Goal: Communication & Community: Answer question/provide support

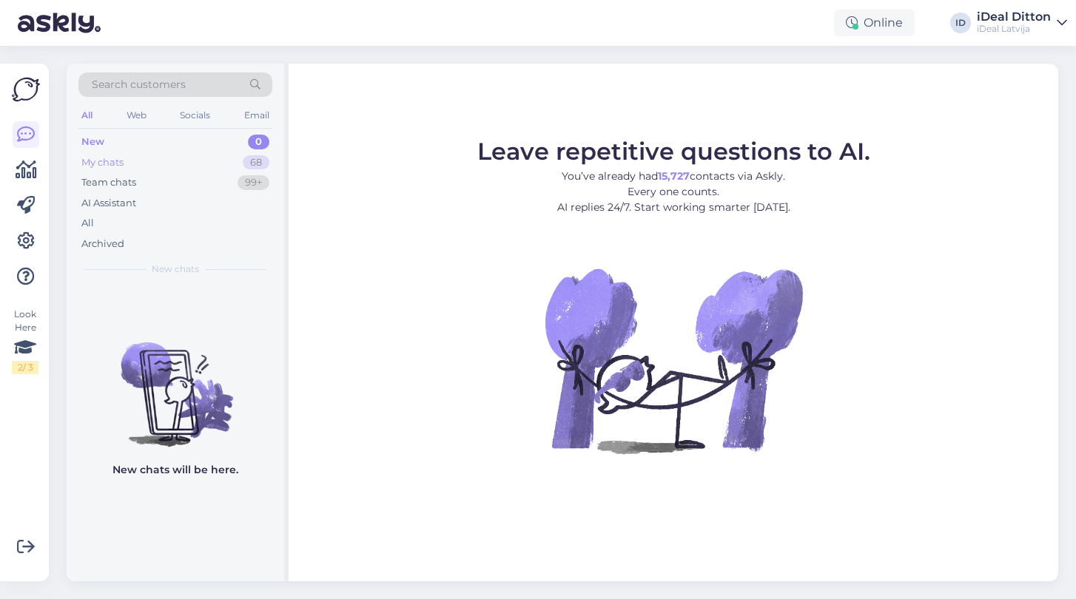
click at [229, 163] on div "My chats 68" at bounding box center [175, 162] width 194 height 21
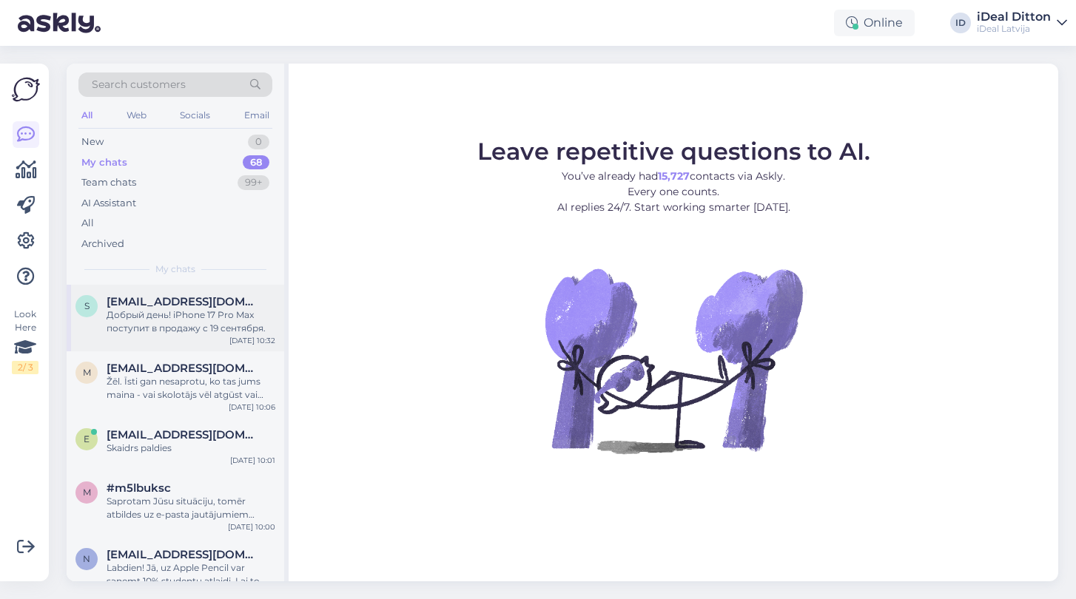
click at [222, 331] on div "Добрый день! iPhone 17 Pro Max поступит в продажу с 19 сентября." at bounding box center [191, 321] width 169 height 27
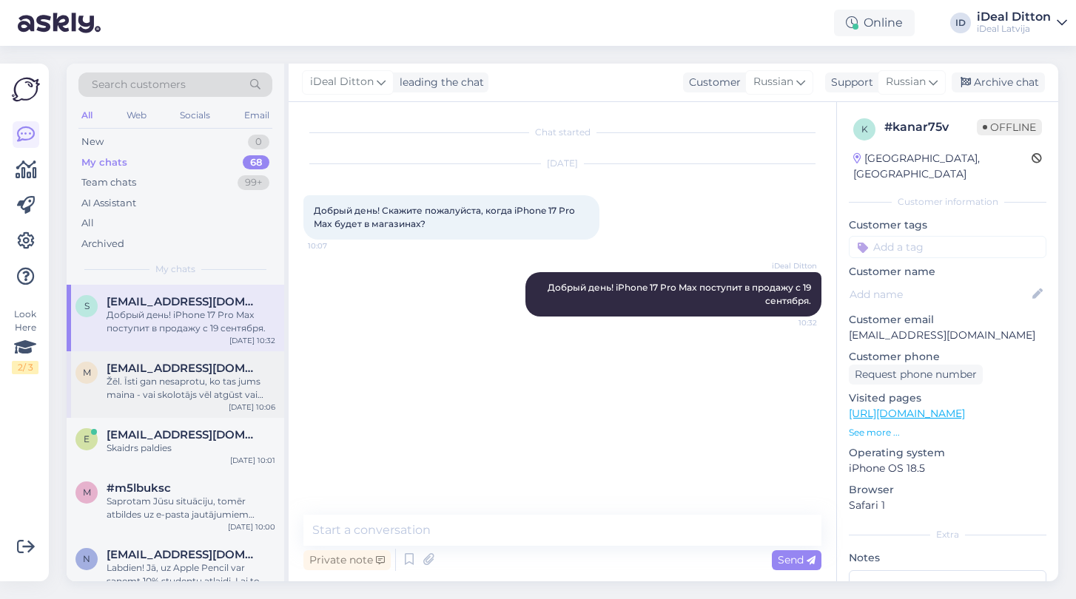
click at [223, 381] on div "Žēl. Īsti gan nesaprotu, ko tas jums maina - vai skolotājs vēl atgūst vai neatg…" at bounding box center [191, 388] width 169 height 27
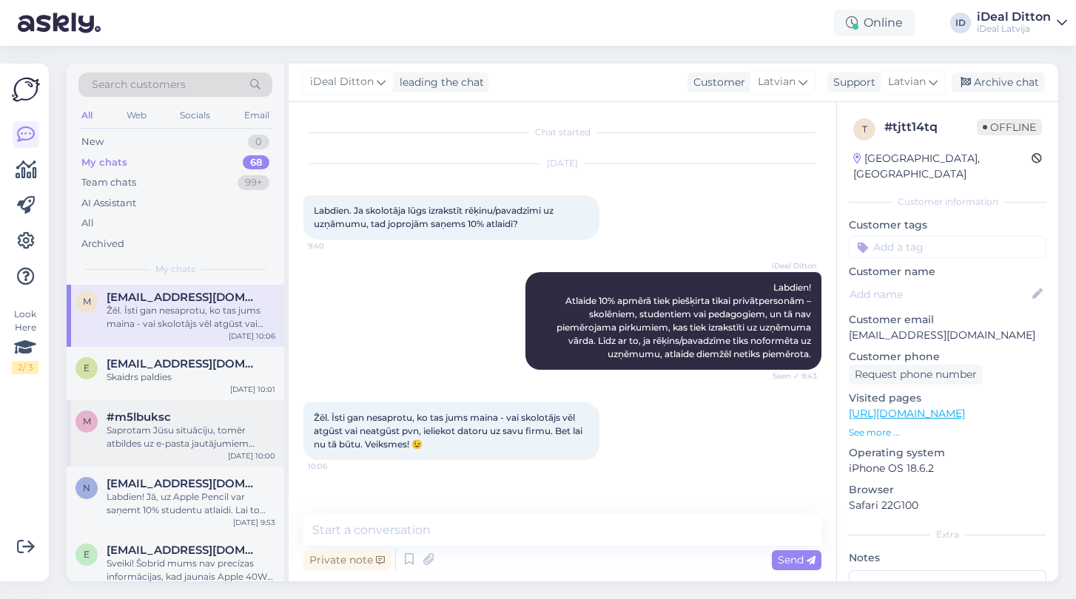
scroll to position [72, 0]
click at [211, 387] on div "e [EMAIL_ADDRESS][DOMAIN_NAME] Skaidrs paldies [DATE] 10:01" at bounding box center [175, 372] width 217 height 53
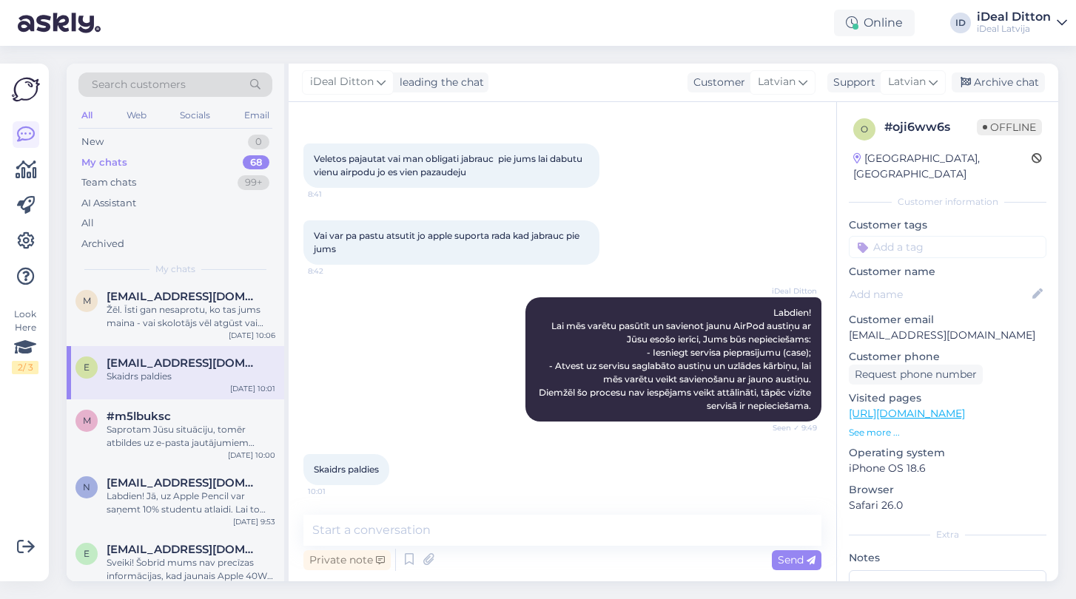
scroll to position [52, 0]
click at [186, 431] on div "Saprotam Jūsu situāciju, tomēr atbildes uz e-pasta jautājumiem interneta veikal…" at bounding box center [191, 436] width 169 height 27
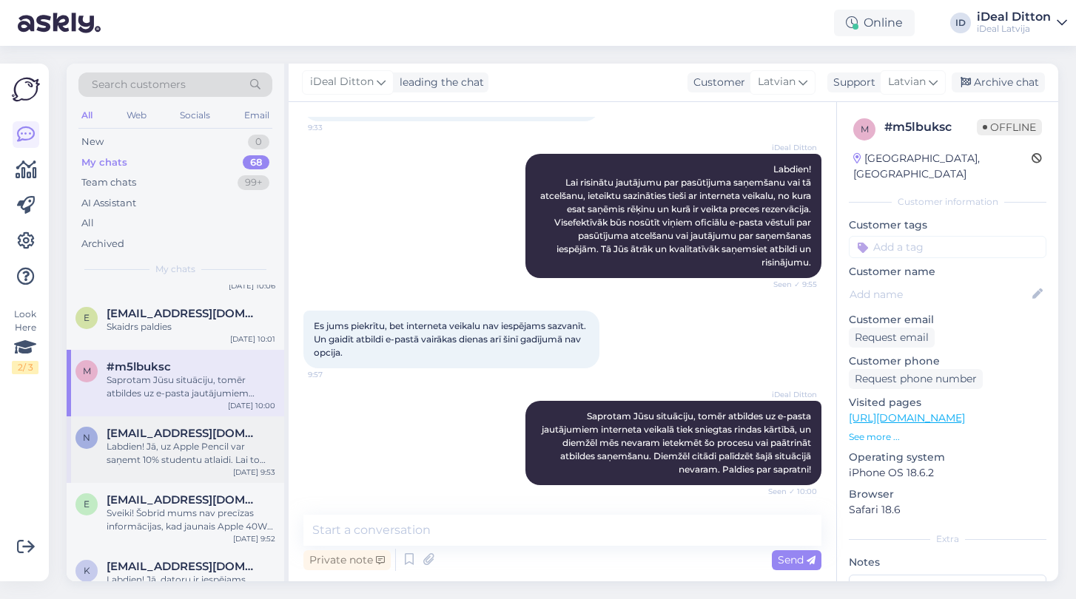
scroll to position [134, 0]
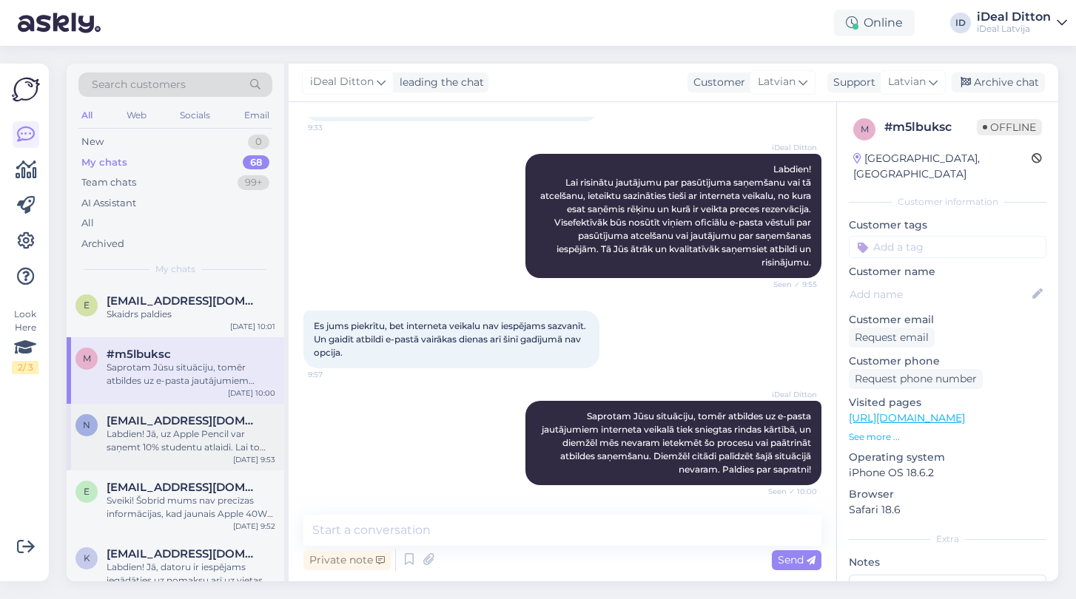
click at [220, 451] on div "Labdien! Jā, uz Apple Pencil var saņemt 10% studentu atlaidi. Lai to saņemtu, n…" at bounding box center [191, 441] width 169 height 27
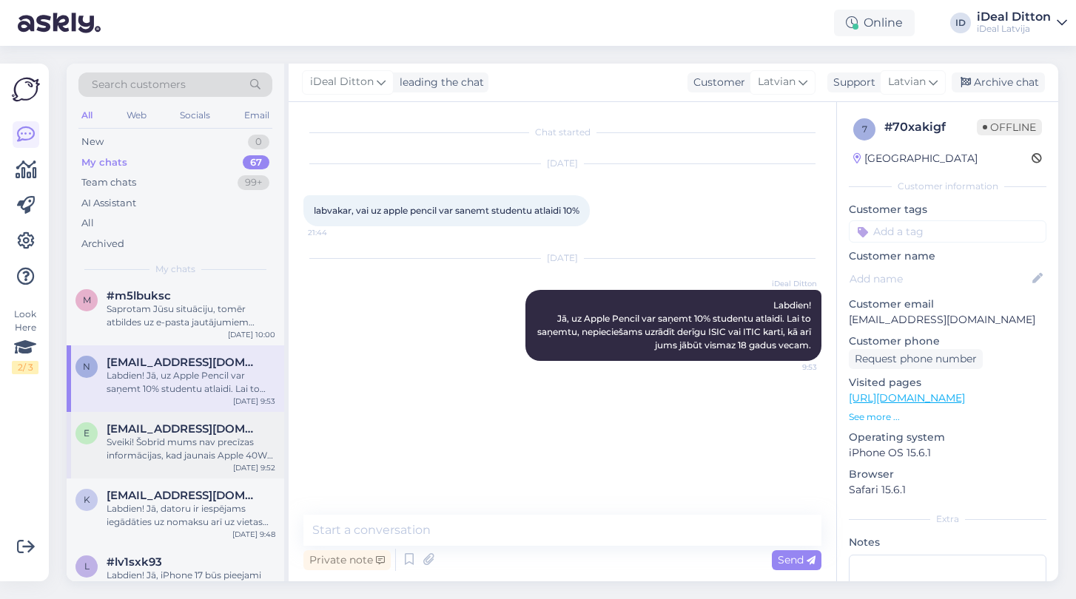
scroll to position [196, 0]
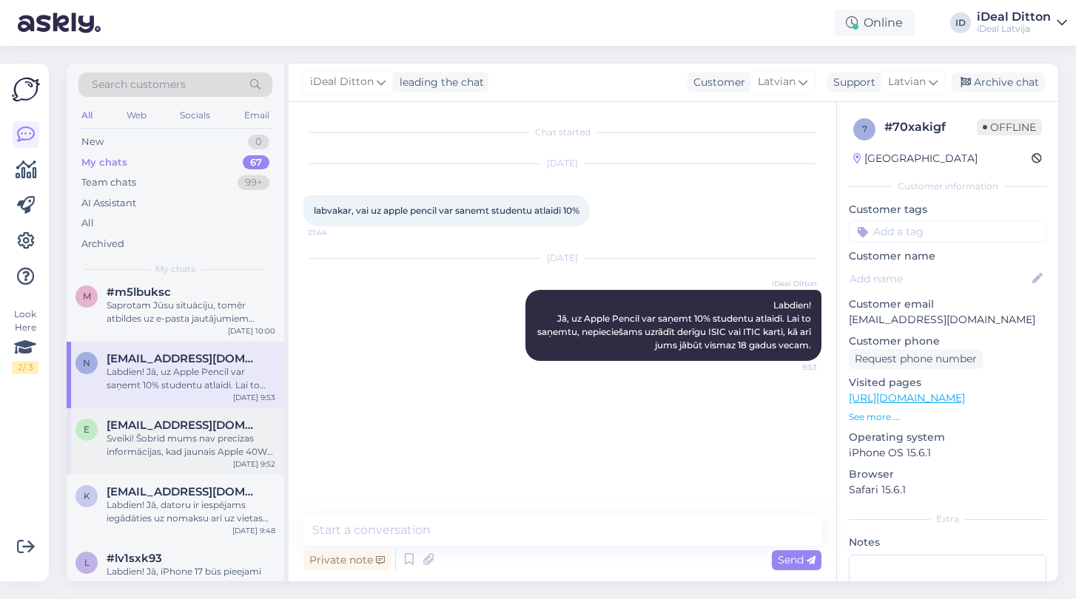
click at [217, 433] on div "Sveiki! Šobrīd mums nav precīzas informācijas, kad jaunais Apple 40W adapteris …" at bounding box center [191, 445] width 169 height 27
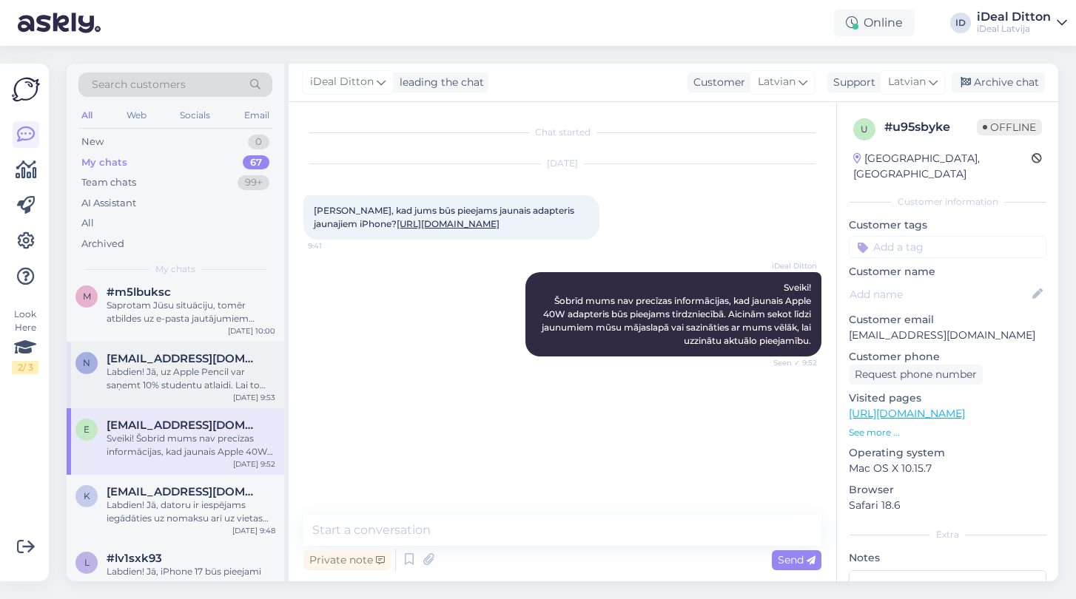
click at [234, 371] on div "Labdien! Jā, uz Apple Pencil var saņemt 10% studentu atlaidi. Lai to saņemtu, n…" at bounding box center [191, 378] width 169 height 27
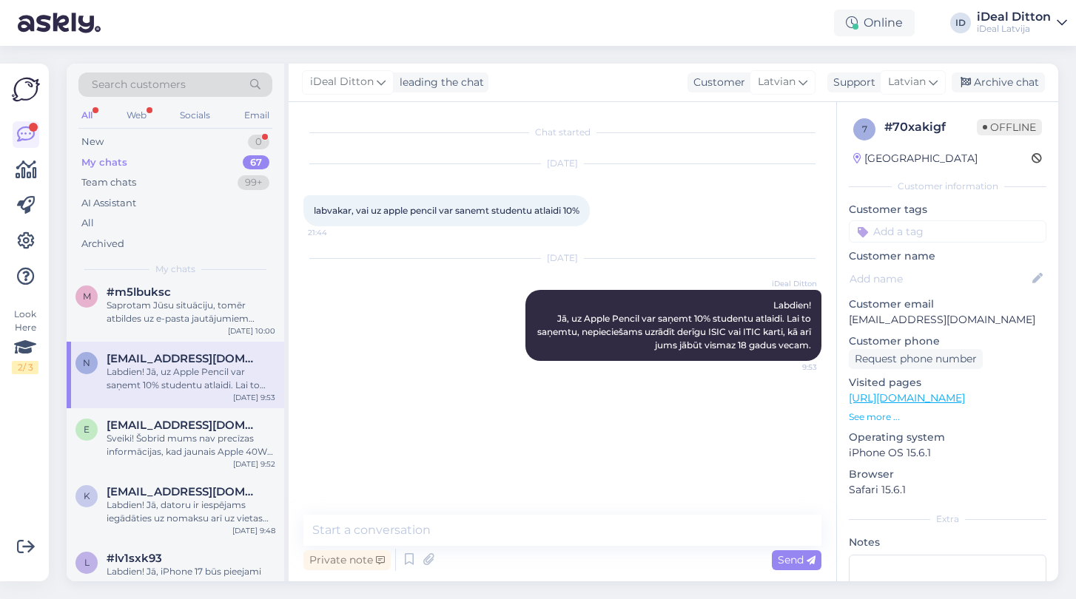
scroll to position [0, 0]
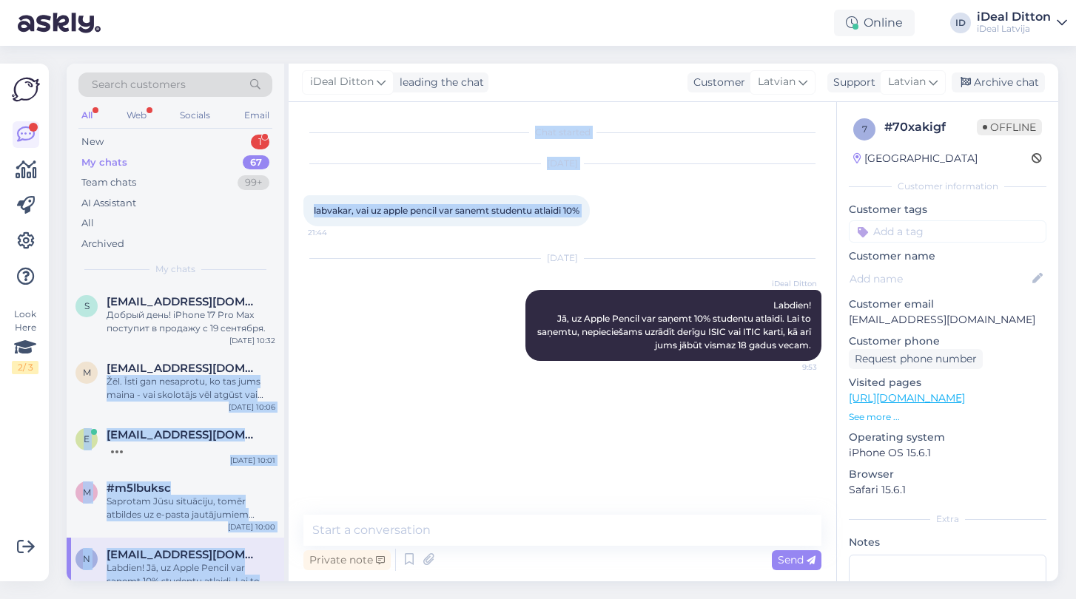
drag, startPoint x: 234, startPoint y: 366, endPoint x: 338, endPoint y: 357, distance: 104.7
click at [338, 357] on div "Search customers All Web Socials Email New 1 My chats 67 Team chats 99+ AI Assi…" at bounding box center [562, 323] width 991 height 518
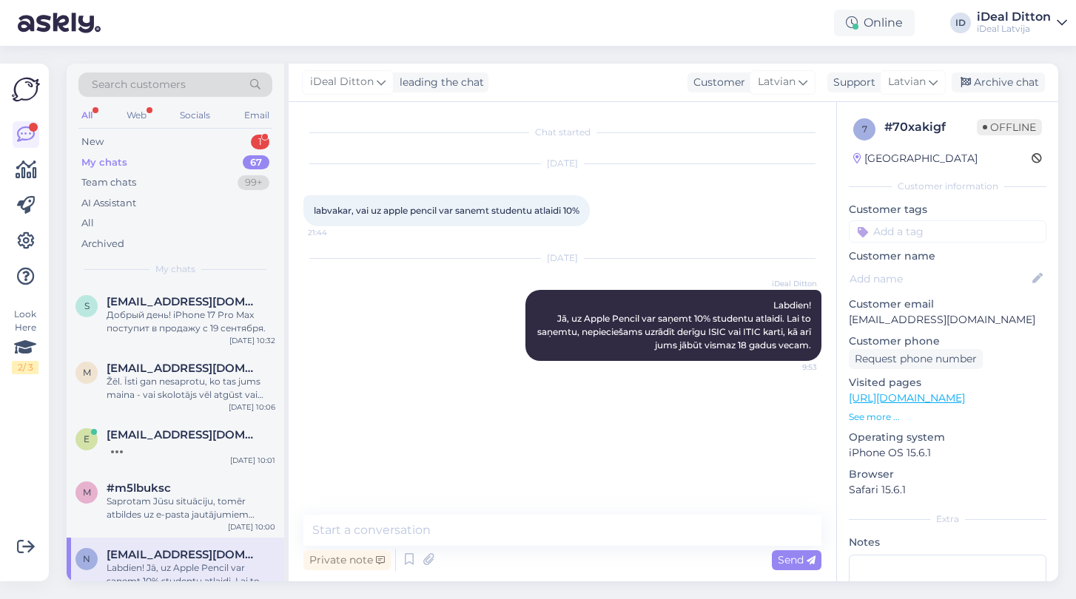
click at [337, 357] on div "[DATE] iDeal Ditton Labdien! Jā, uz Apple Pencil var saņemt 10% studentu atlaid…" at bounding box center [562, 310] width 518 height 135
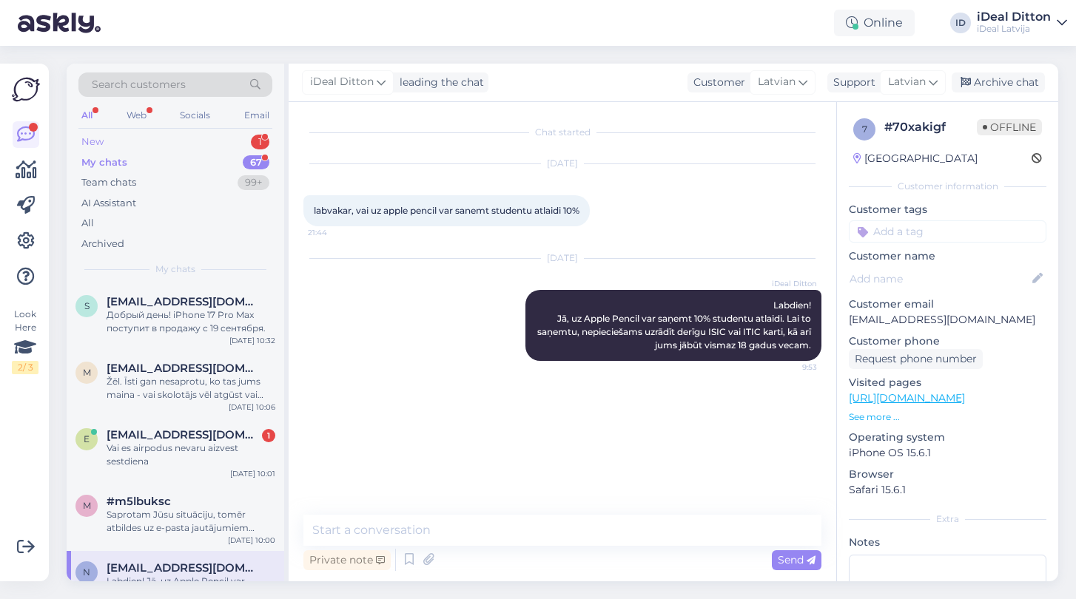
click at [203, 151] on div "New 1" at bounding box center [175, 142] width 194 height 21
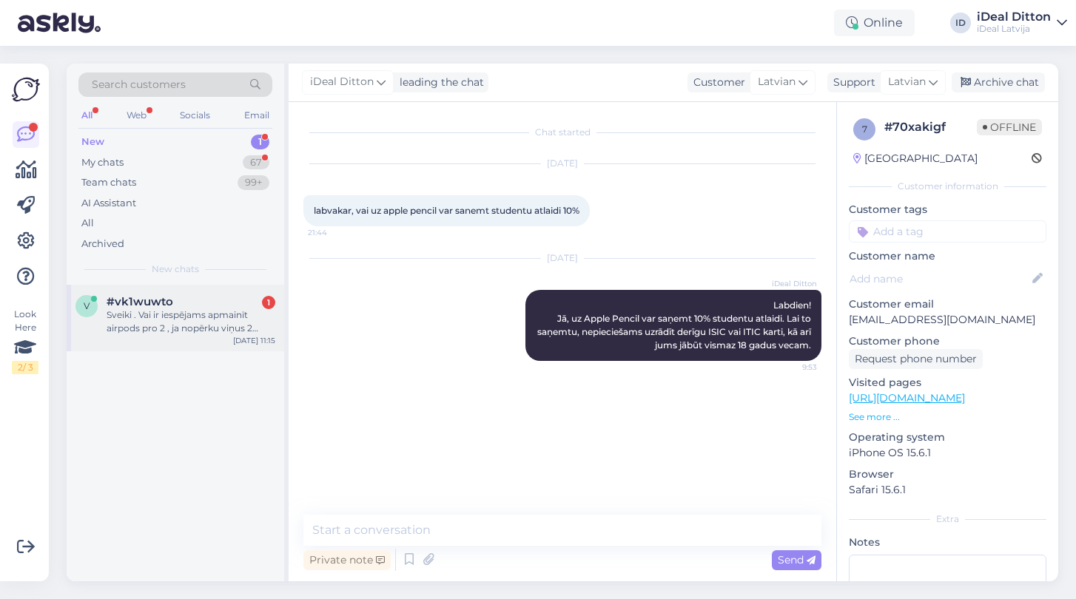
click at [235, 344] on div "v #vk1wuwto 1 Sveiki . Vai ir iespējams apmainīt airpods pro 2 , ja nopērku viņ…" at bounding box center [175, 318] width 217 height 67
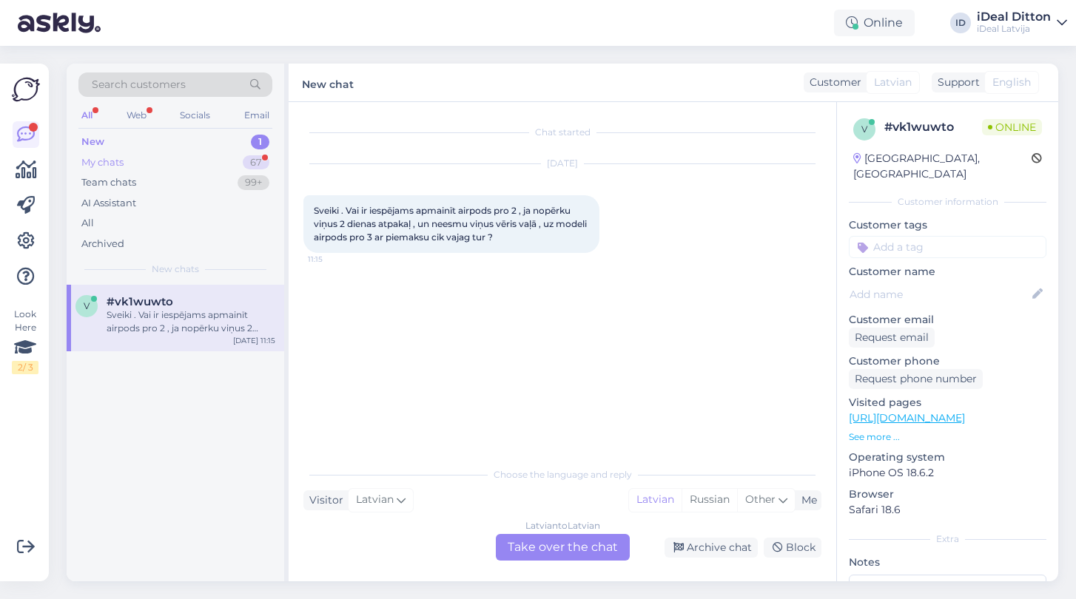
click at [194, 168] on div "My chats 67" at bounding box center [175, 162] width 194 height 21
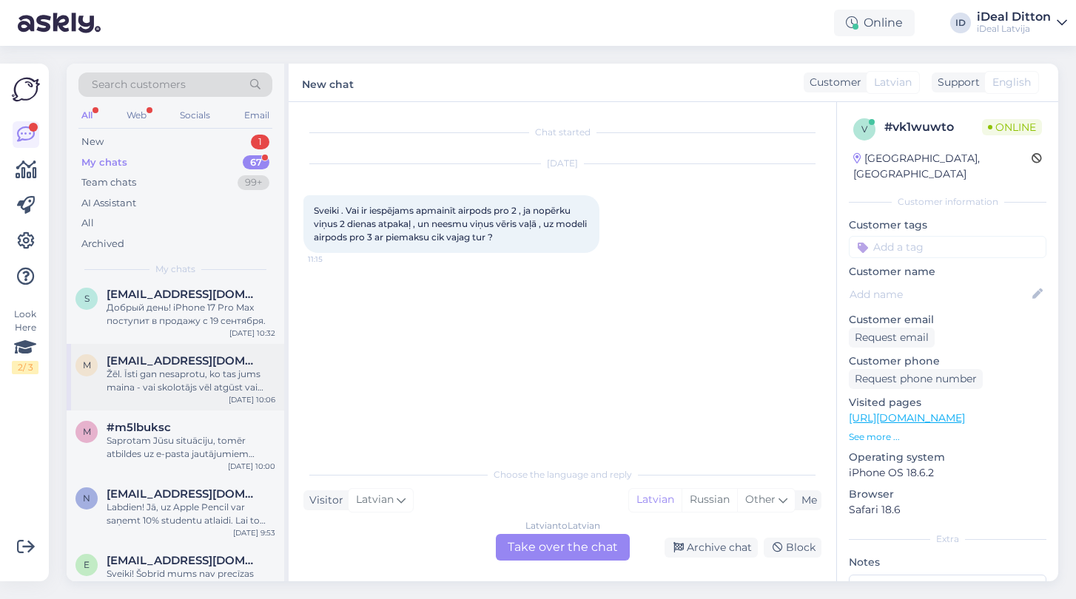
scroll to position [92, 0]
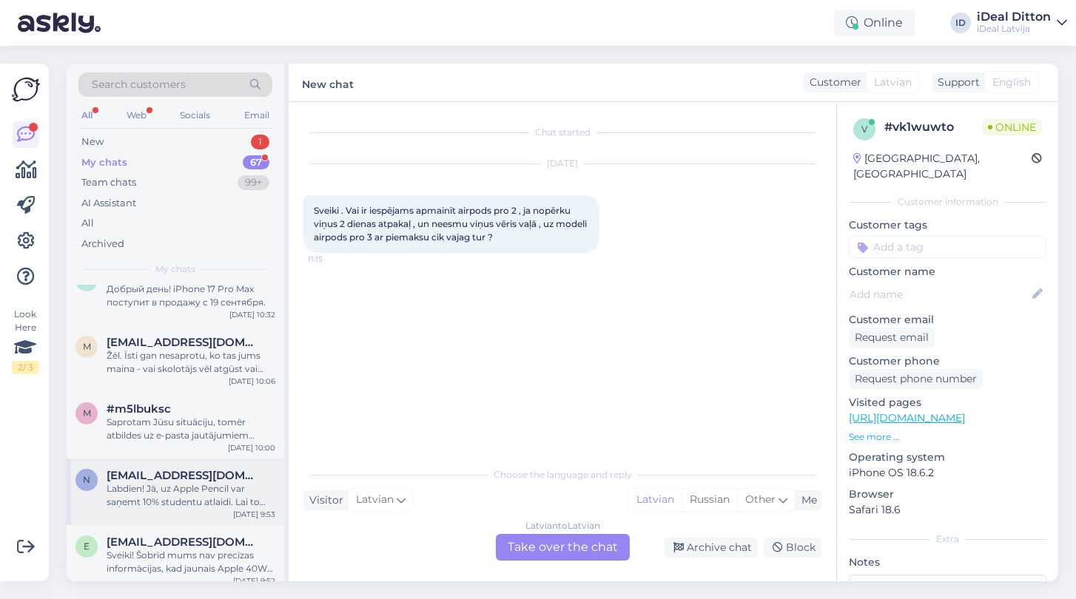
click at [176, 488] on div "Labdien! Jā, uz Apple Pencil var saņemt 10% studentu atlaidi. Lai to saņemtu, n…" at bounding box center [191, 495] width 169 height 27
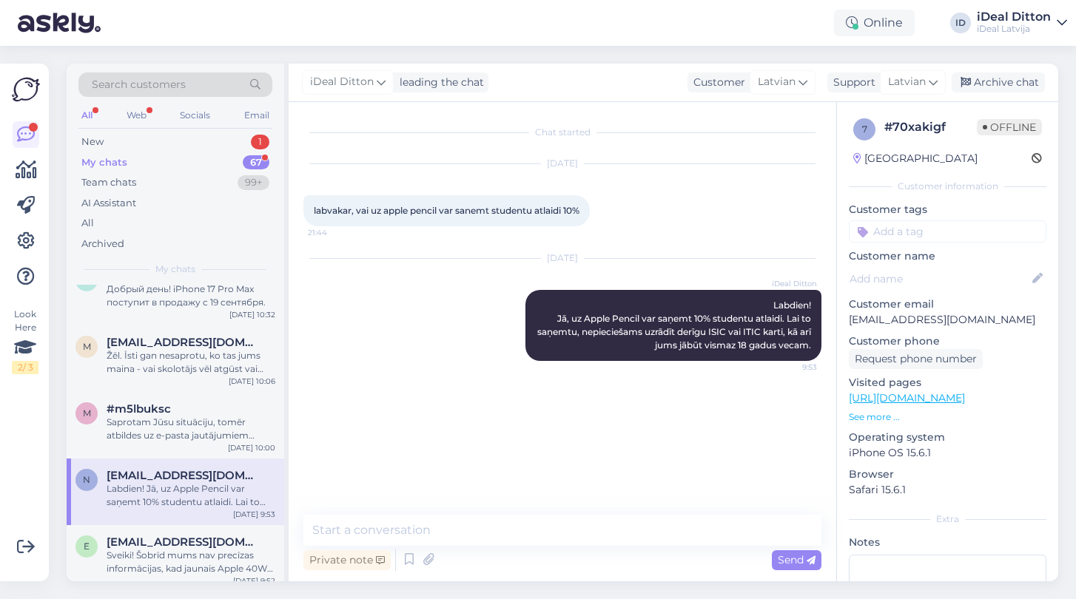
scroll to position [0, 0]
